Goal: Transaction & Acquisition: Purchase product/service

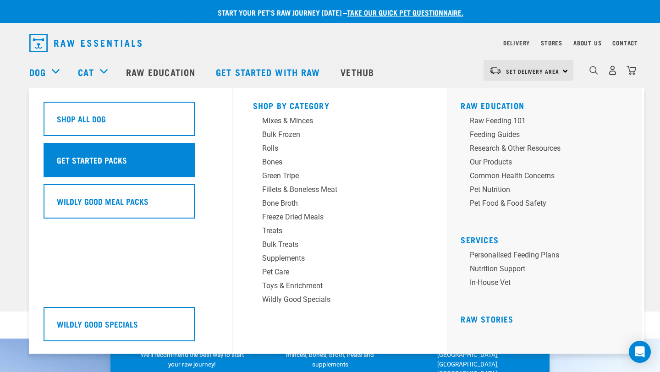
click at [134, 161] on div "Get Started Packs" at bounding box center [119, 160] width 151 height 34
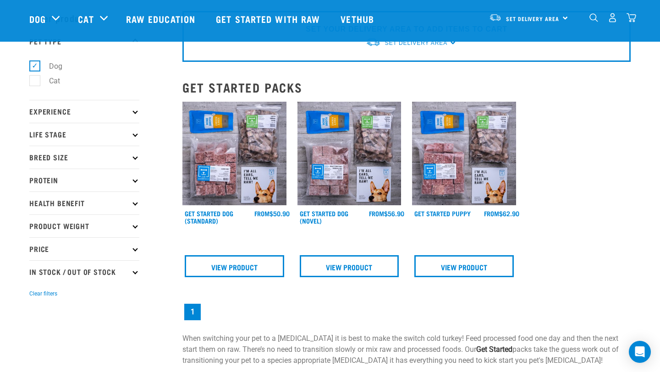
scroll to position [33, 0]
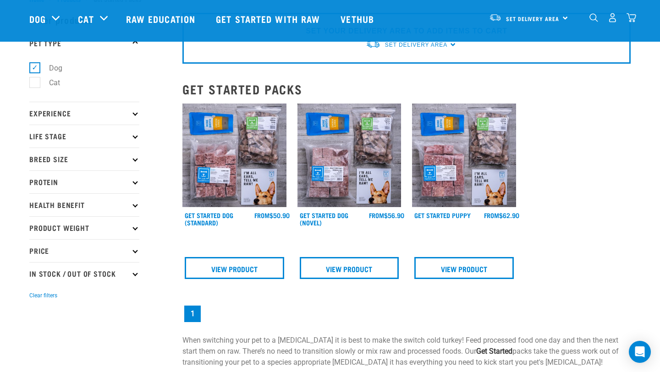
click at [228, 188] on img at bounding box center [235, 156] width 104 height 104
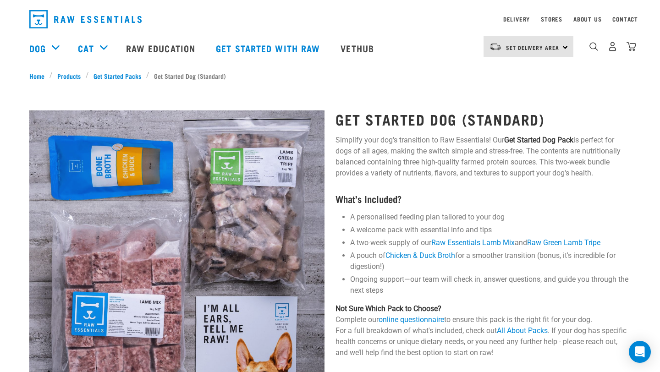
scroll to position [19, 0]
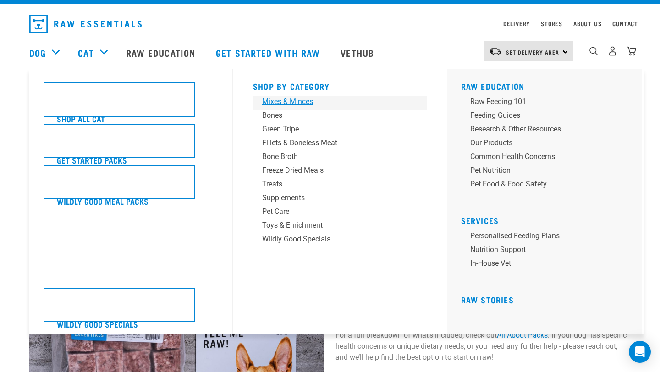
click at [306, 104] on div "Mixes & Minces" at bounding box center [333, 101] width 143 height 11
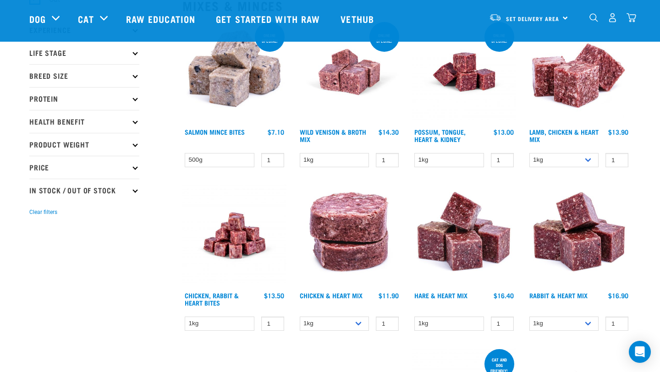
scroll to position [128, 0]
